Goal: Task Accomplishment & Management: Use online tool/utility

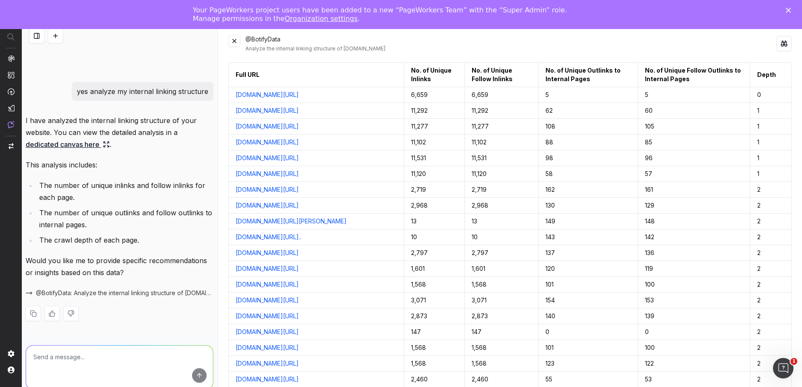
scroll to position [1616, 0]
